Goal: Contribute content: Contribute content

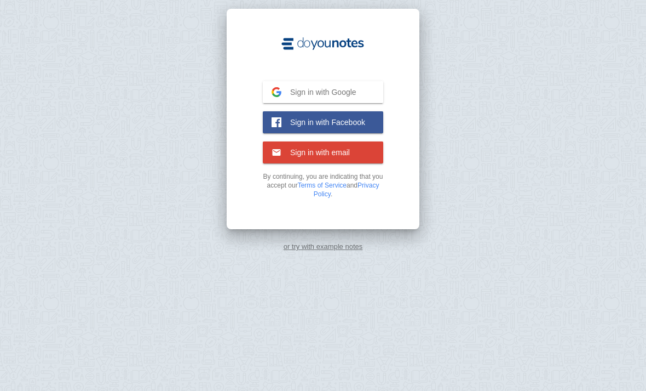
click at [290, 152] on span "Sign in with email" at bounding box center [316, 152] width 68 height 10
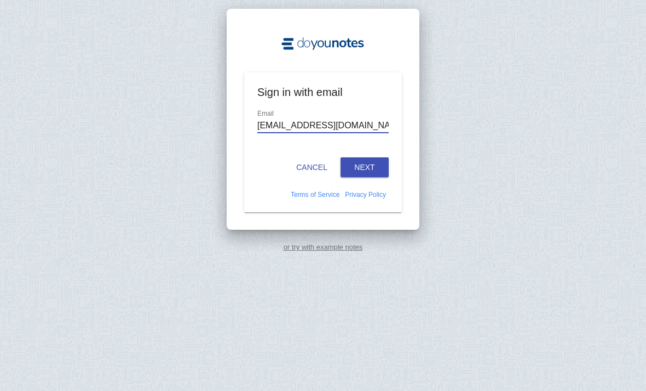
type input "[EMAIL_ADDRESS][DOMAIN_NAME]"
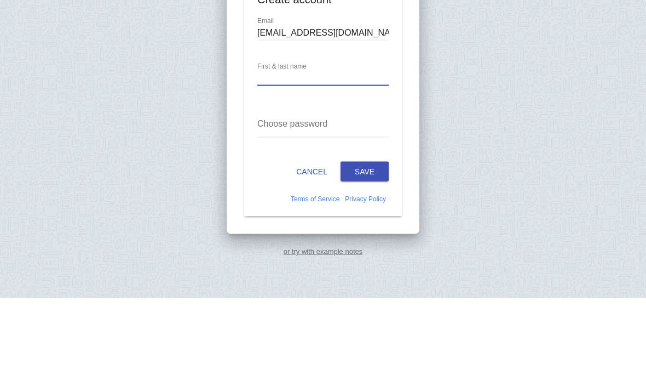
scroll to position [35, 0]
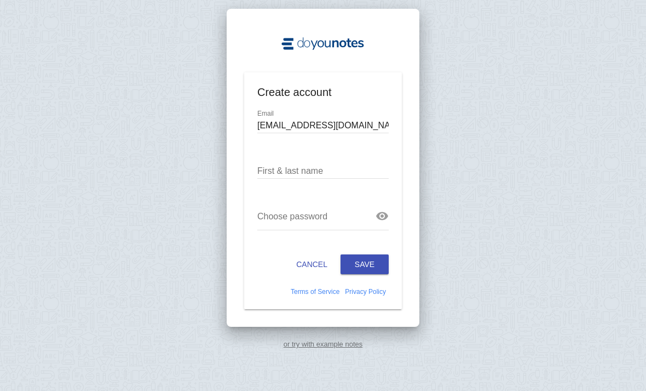
click at [285, 164] on input "text" at bounding box center [323, 171] width 131 height 15
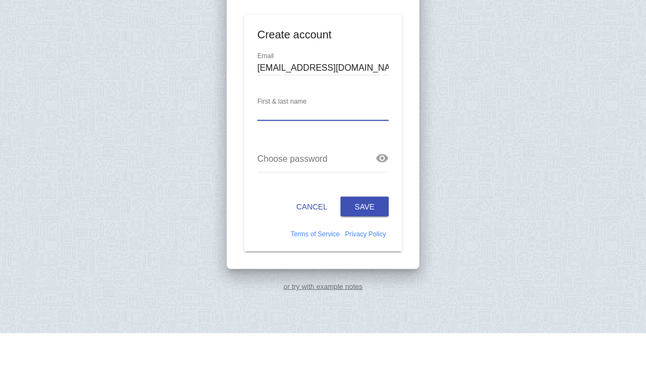
type input "V"
type input "Vuyo S"
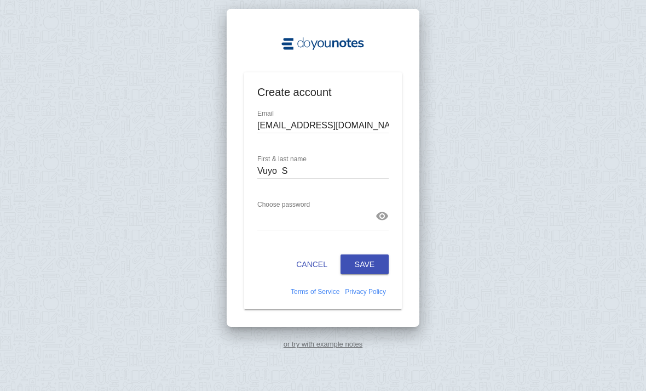
click at [377, 254] on button "Save" at bounding box center [365, 264] width 48 height 20
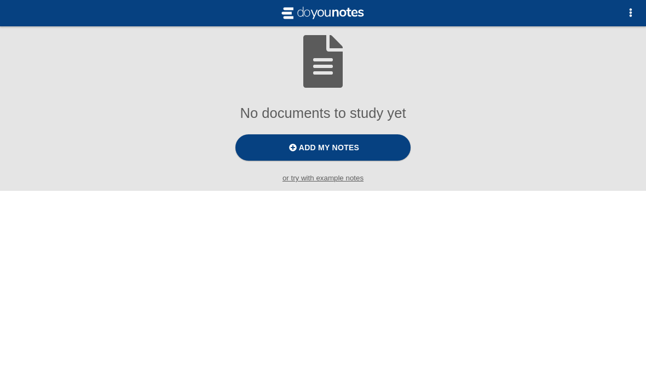
click at [279, 134] on label "Add my notes" at bounding box center [323, 147] width 175 height 26
click at [0, 0] on input "Add my notes" at bounding box center [0, 0] width 0 height 0
click at [278, 134] on label "Add my notes" at bounding box center [323, 147] width 175 height 26
click at [0, 0] on input "Add my notes" at bounding box center [0, 0] width 0 height 0
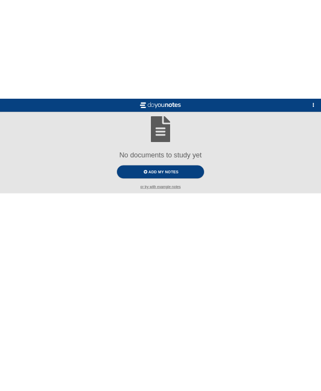
scroll to position [0, 0]
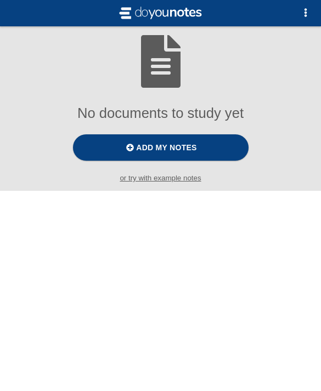
click at [117, 151] on label "Add my notes" at bounding box center [160, 147] width 175 height 26
click at [0, 0] on input "Add my notes" at bounding box center [0, 0] width 0 height 0
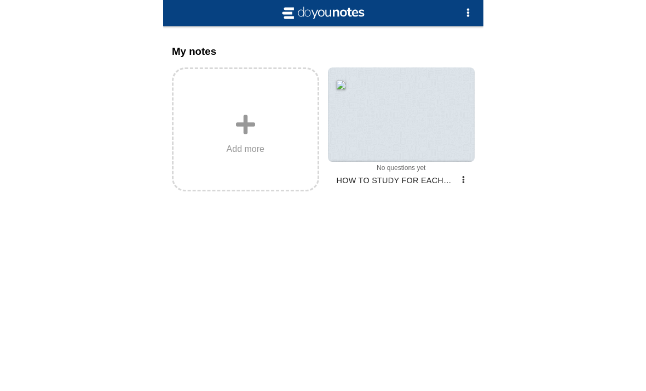
scroll to position [35, 0]
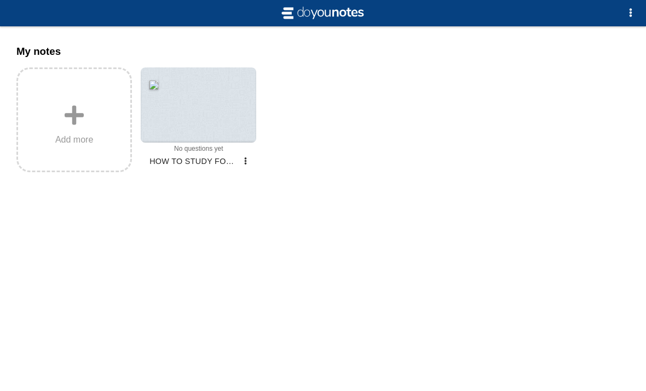
click at [204, 87] on div at bounding box center [199, 104] width 116 height 75
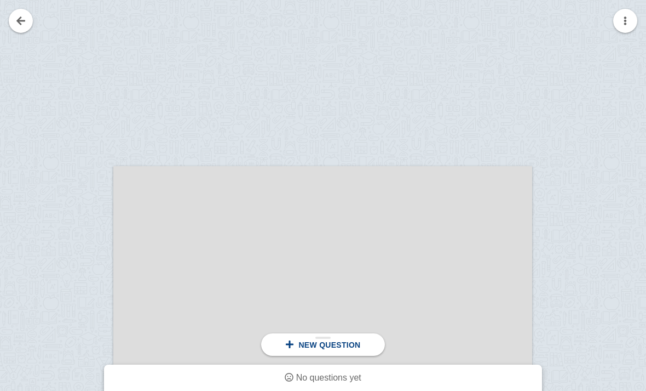
click at [343, 345] on span "New question" at bounding box center [330, 344] width 62 height 9
click at [21, 11] on link at bounding box center [21, 21] width 24 height 24
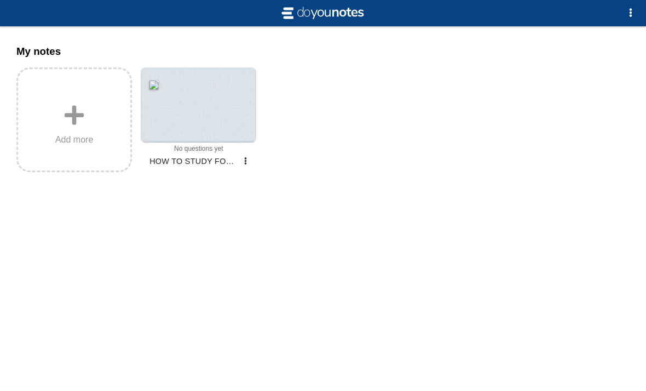
click at [86, 67] on label "Add more" at bounding box center [74, 119] width 116 height 105
click at [0, 0] on input "Add my notes" at bounding box center [0, 0] width 0 height 0
click at [159, 70] on div at bounding box center [199, 104] width 116 height 75
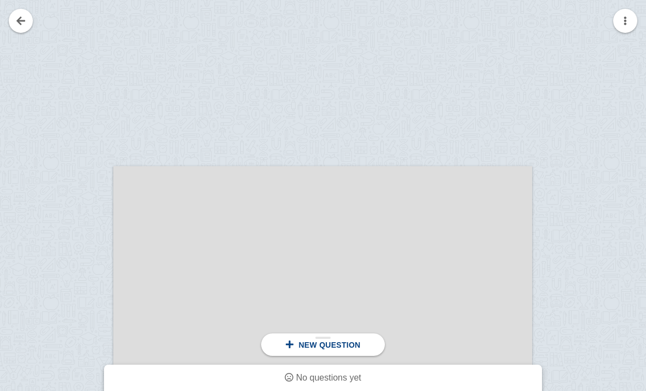
click at [342, 373] on span "No questions yet" at bounding box center [328, 377] width 65 height 9
click at [632, 18] on button "button" at bounding box center [626, 21] width 24 height 24
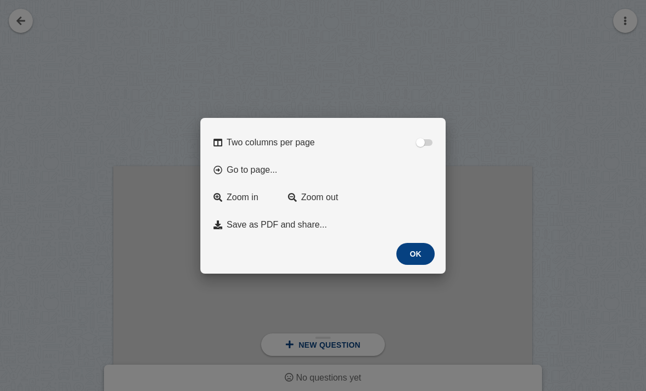
click at [133, 66] on div at bounding box center [323, 195] width 646 height 391
